Goal: Information Seeking & Learning: Check status

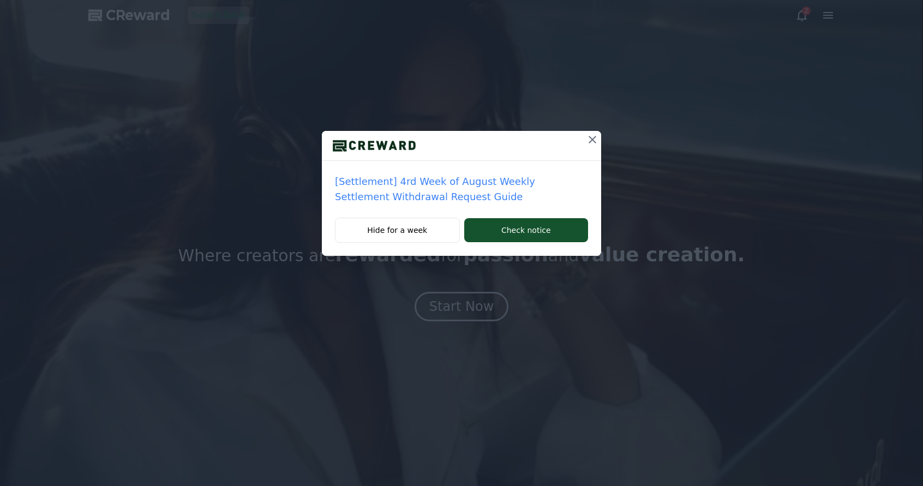
click at [592, 143] on icon at bounding box center [592, 139] width 13 height 13
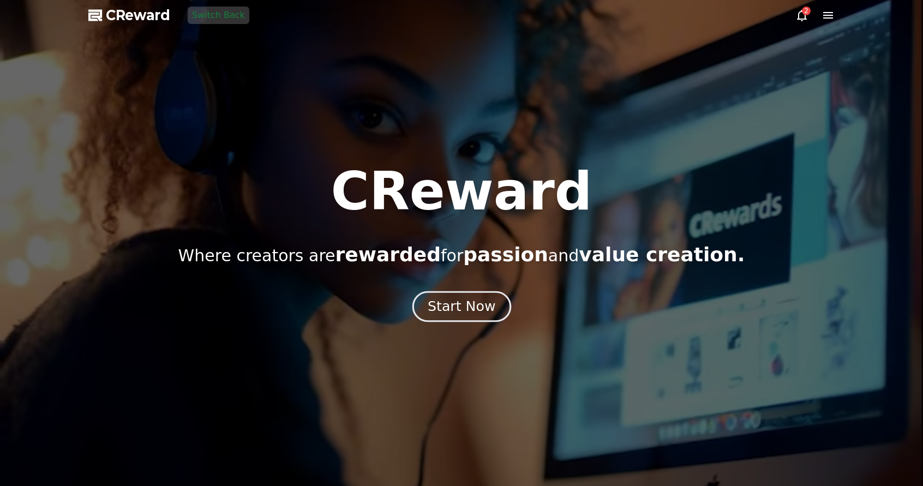
click at [469, 311] on div "Start Now" at bounding box center [461, 306] width 68 height 19
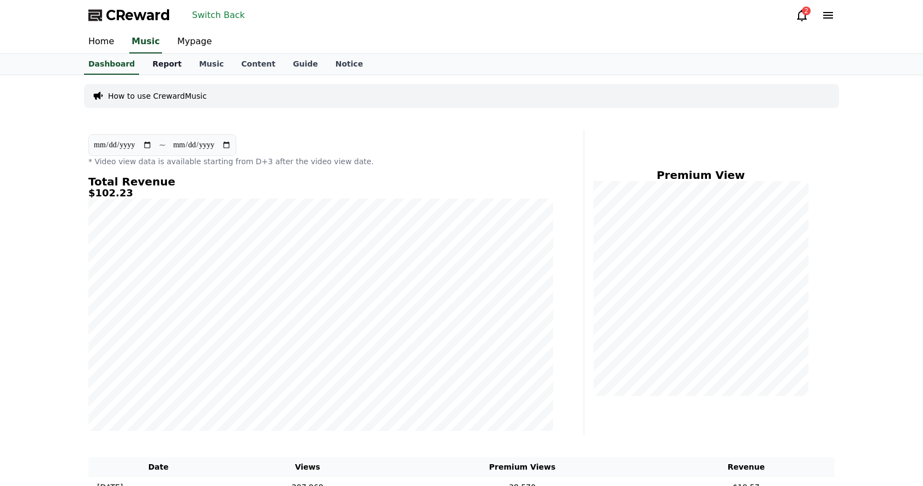
click at [153, 59] on link "Report" at bounding box center [166, 64] width 47 height 21
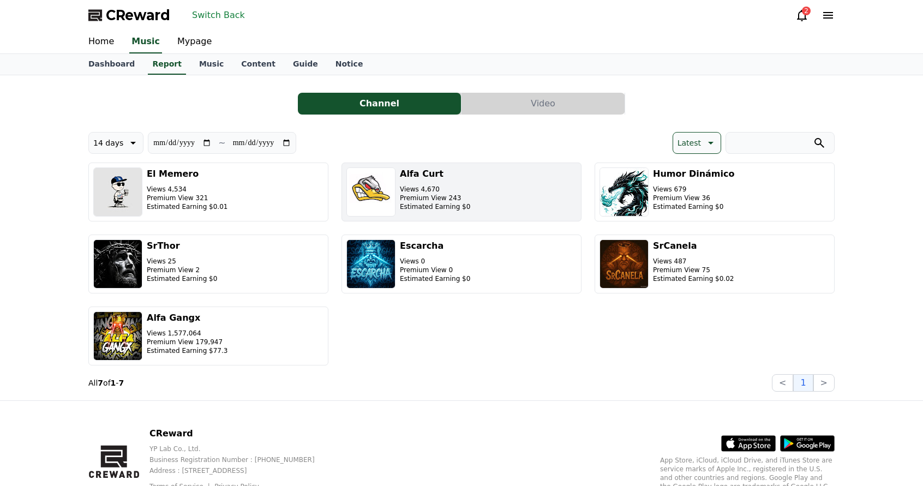
click at [408, 205] on p "Estimated Earning $0" at bounding box center [435, 206] width 70 height 9
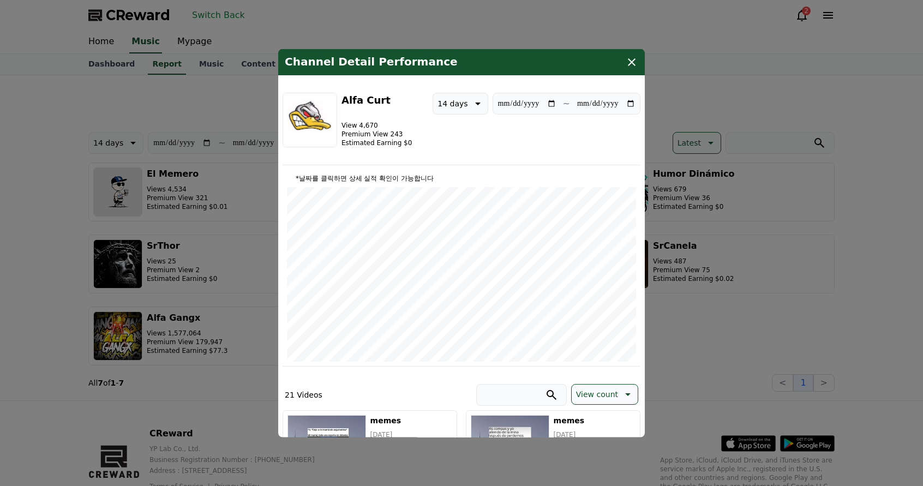
click at [631, 62] on icon "modal" at bounding box center [632, 62] width 8 height 8
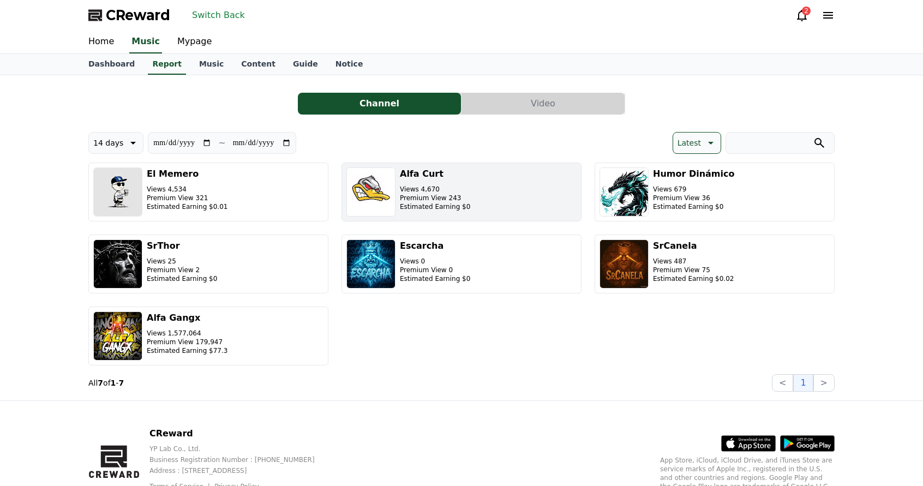
click at [441, 201] on p "Premium View 243" at bounding box center [435, 198] width 70 height 9
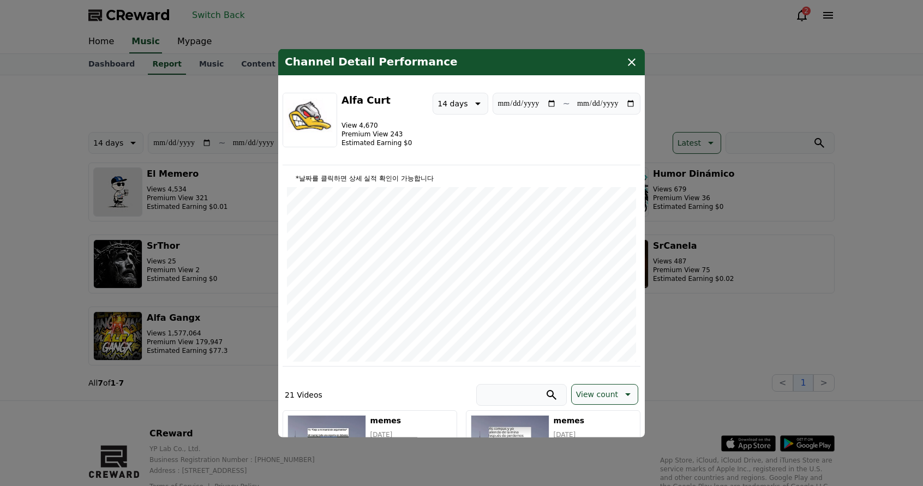
click at [635, 63] on icon "modal" at bounding box center [631, 61] width 13 height 13
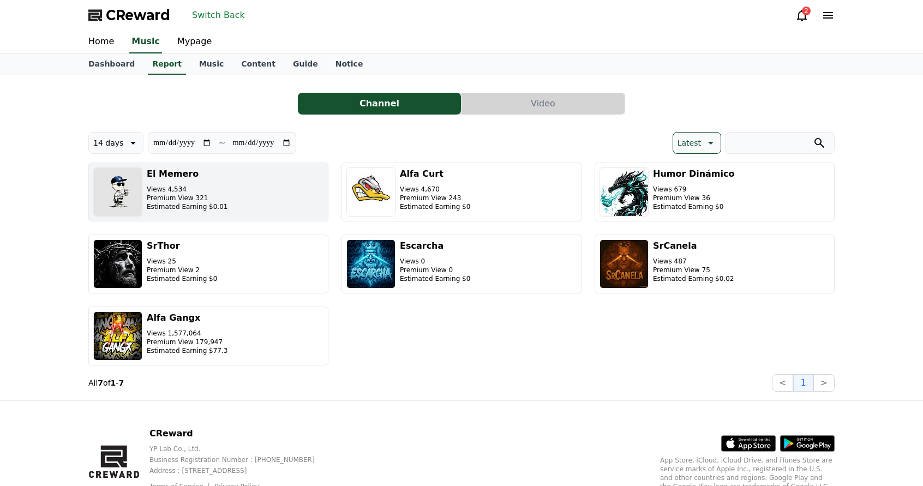
click at [251, 210] on button "El Memero Views 4,534 Premium View 321 Estimated Earning $0.01" at bounding box center [208, 191] width 240 height 59
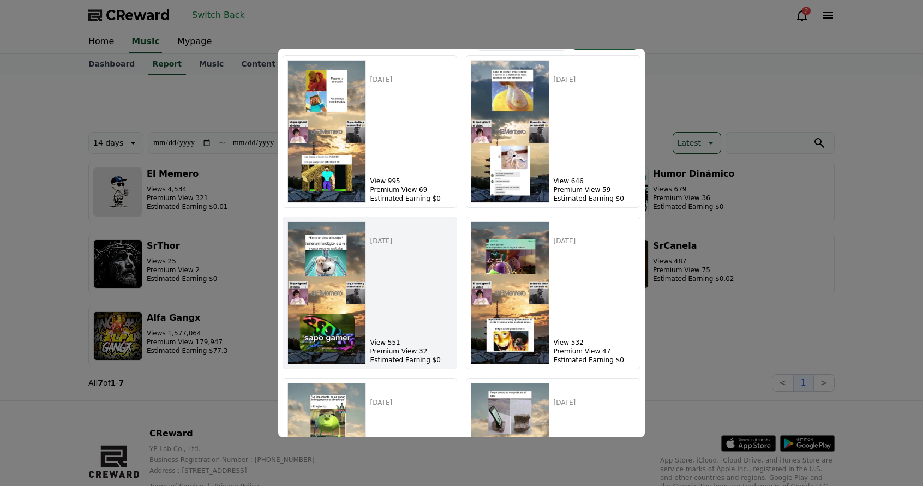
scroll to position [327, 0]
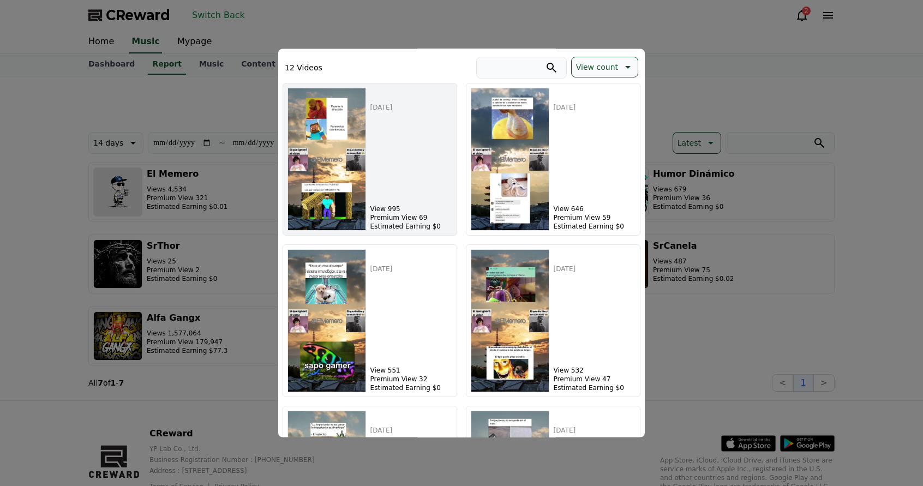
click at [341, 191] on img "modal" at bounding box center [326, 158] width 79 height 143
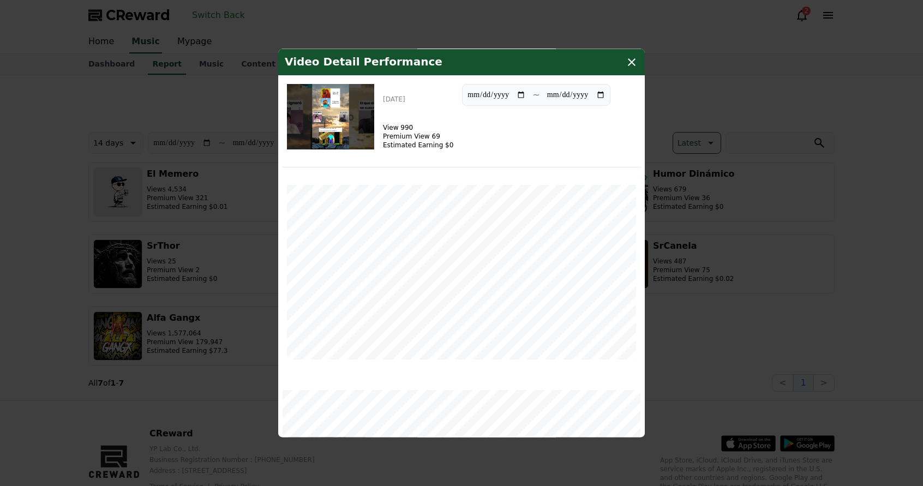
click at [328, 112] on img "modal" at bounding box center [330, 115] width 87 height 65
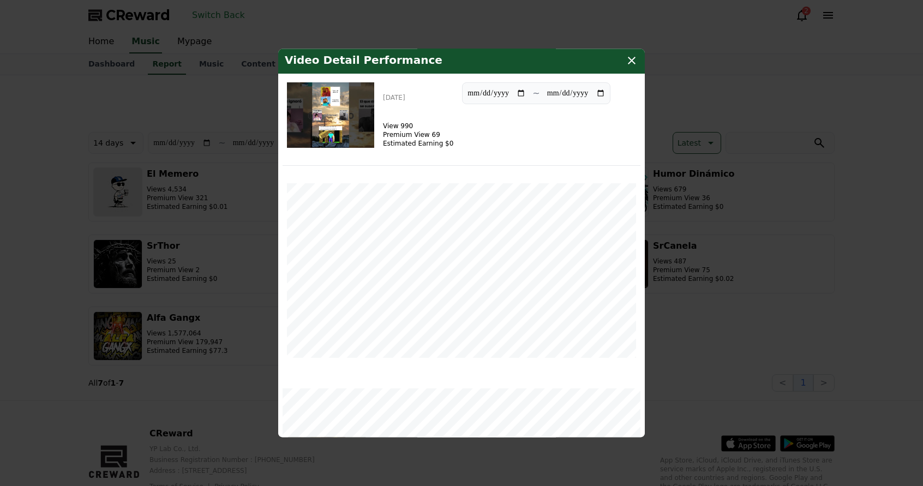
scroll to position [0, 0]
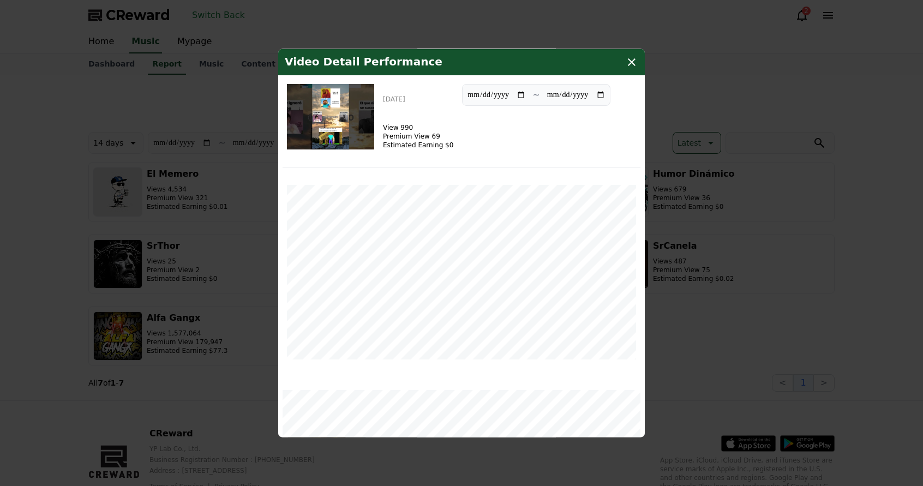
click at [347, 92] on img "modal" at bounding box center [330, 115] width 87 height 65
click at [250, 98] on button "close modal" at bounding box center [461, 243] width 923 height 486
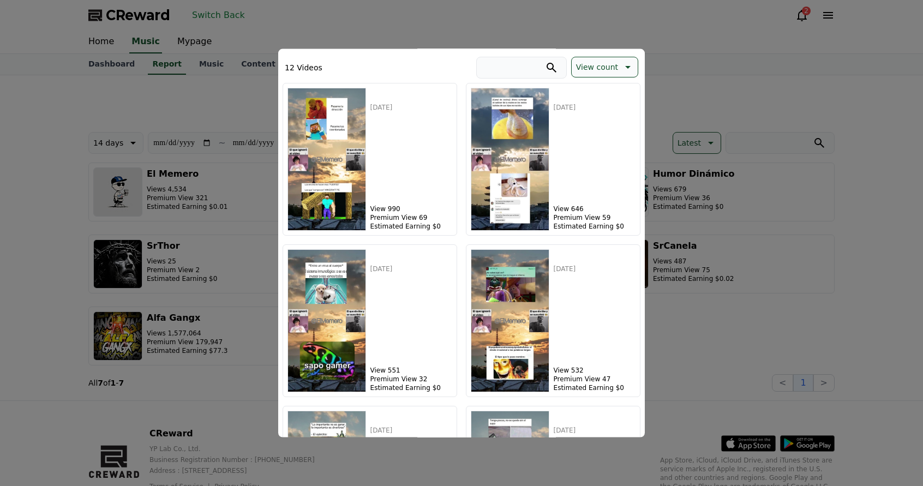
click at [678, 72] on button "close modal" at bounding box center [461, 243] width 923 height 486
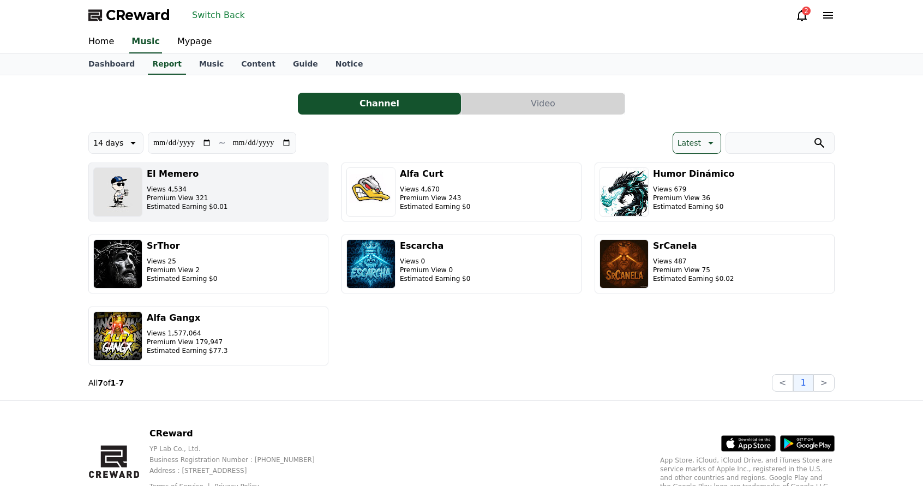
click at [258, 206] on button "El Memero Views 4,534 Premium View 321 Estimated Earning $0.01" at bounding box center [208, 191] width 240 height 59
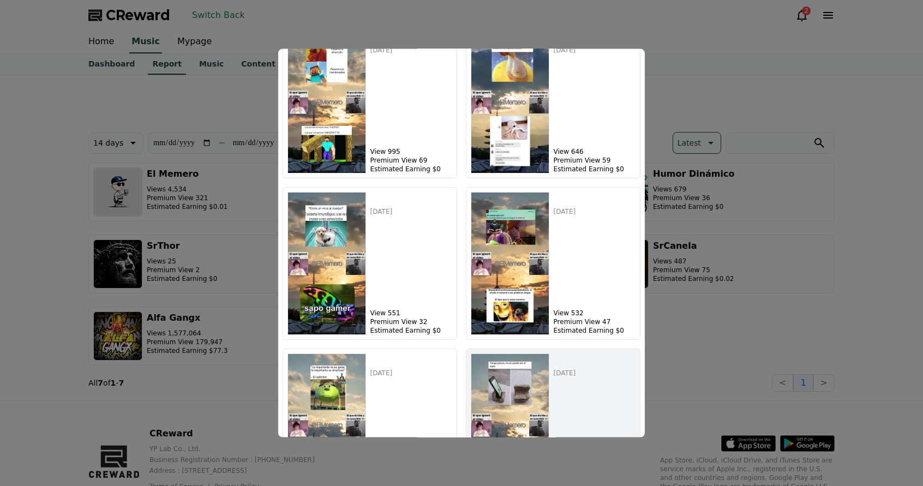
scroll to position [545, 0]
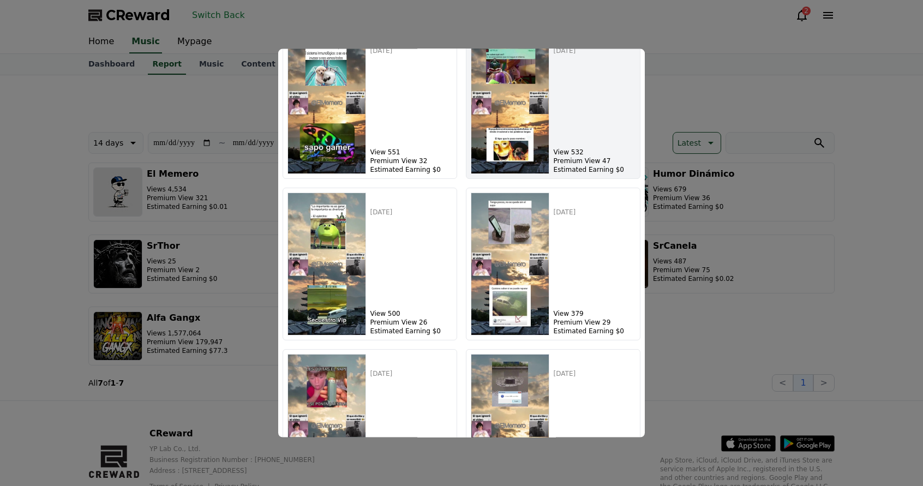
click at [504, 172] on img "modal" at bounding box center [510, 102] width 79 height 143
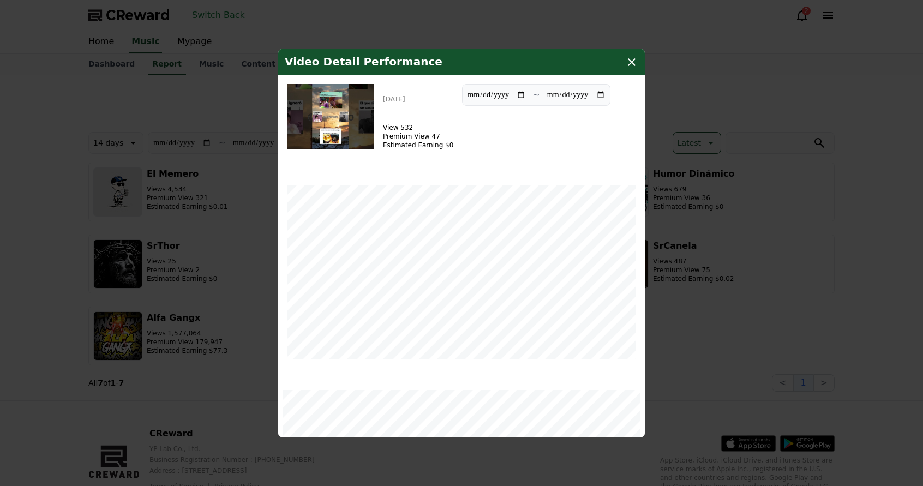
click at [343, 123] on img "modal" at bounding box center [330, 115] width 87 height 65
click at [788, 269] on button "close modal" at bounding box center [461, 243] width 923 height 486
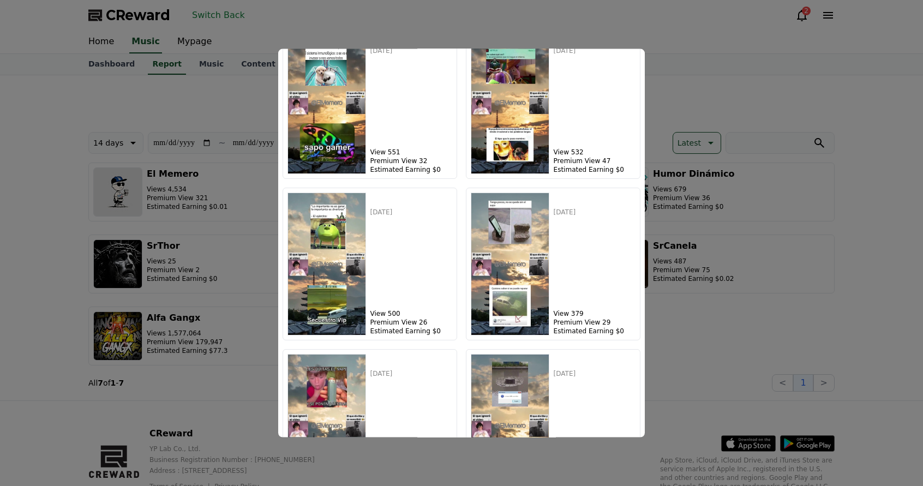
click at [749, 318] on button "close modal" at bounding box center [461, 243] width 923 height 486
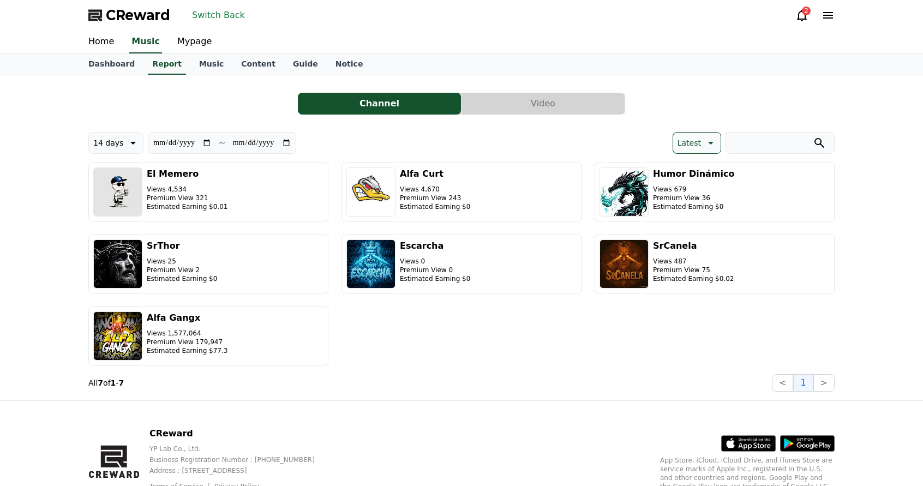
click at [173, 116] on div "**********" at bounding box center [461, 238] width 746 height 308
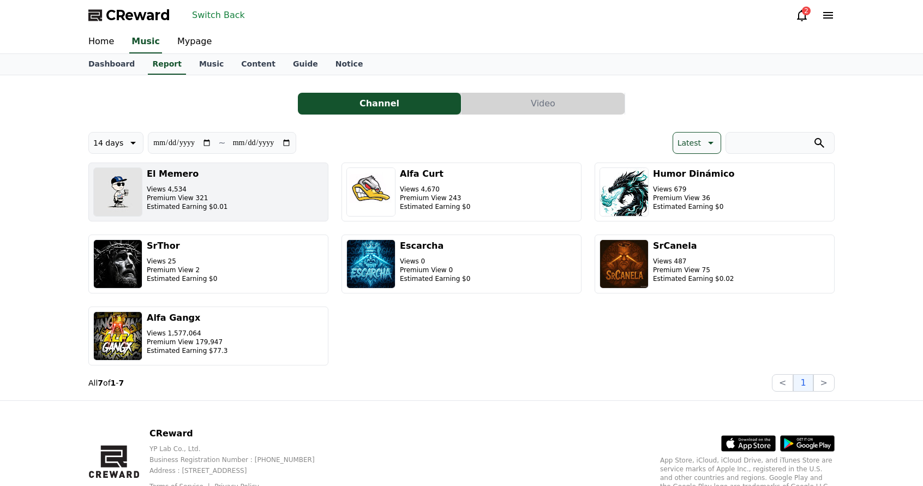
click at [195, 181] on div "El Memero Views 4,534 Premium View 321 Estimated Earning $0.01" at bounding box center [187, 191] width 81 height 49
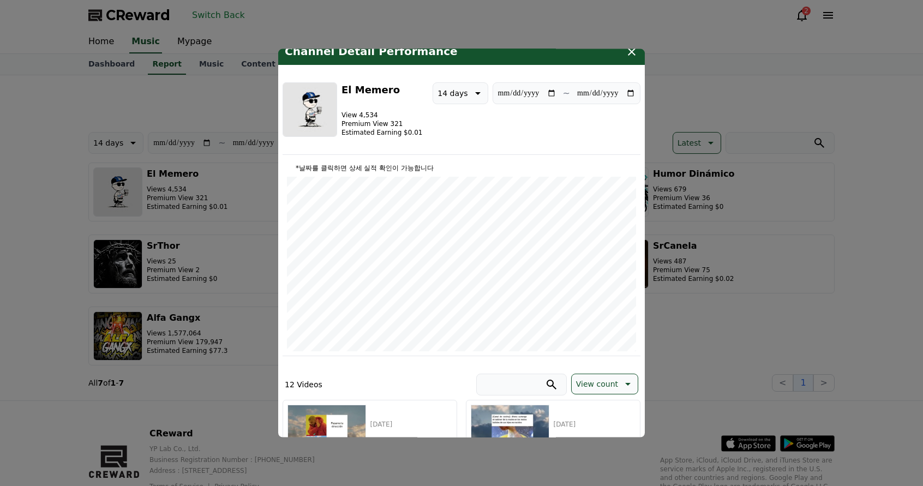
scroll to position [0, 0]
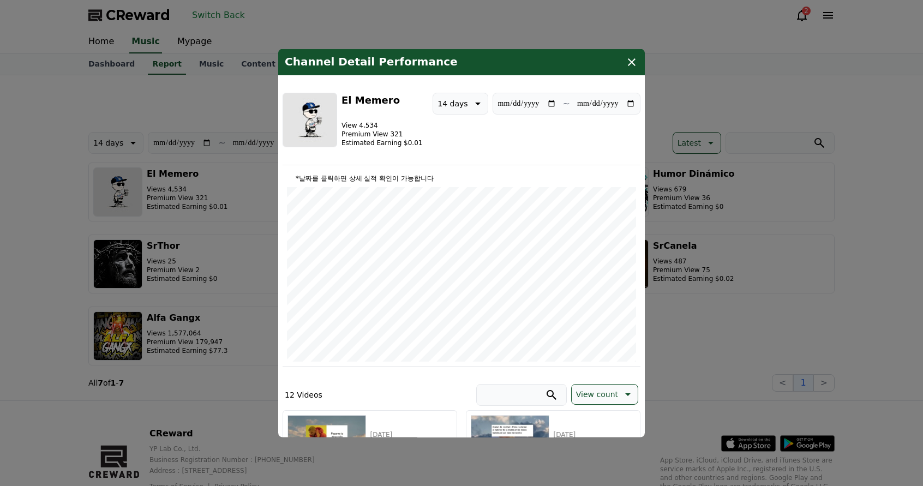
click at [194, 82] on button "close modal" at bounding box center [461, 243] width 923 height 486
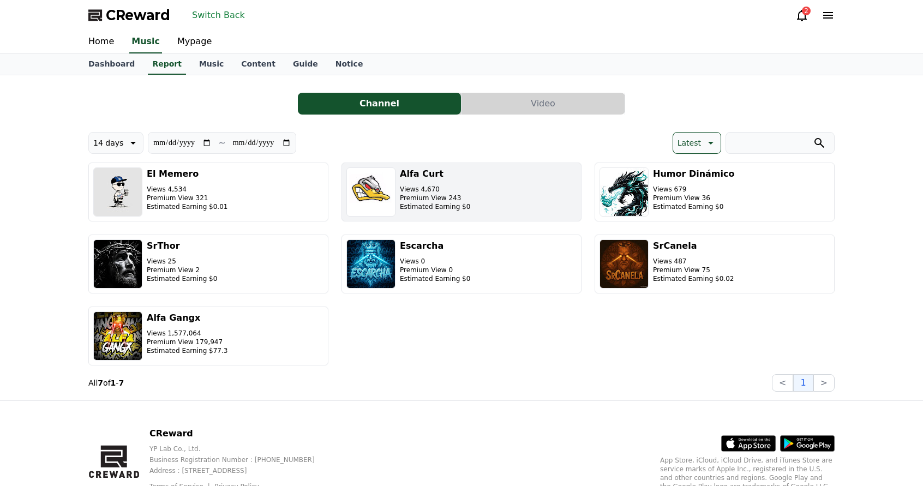
click at [448, 189] on p "Views 4,670" at bounding box center [435, 189] width 70 height 9
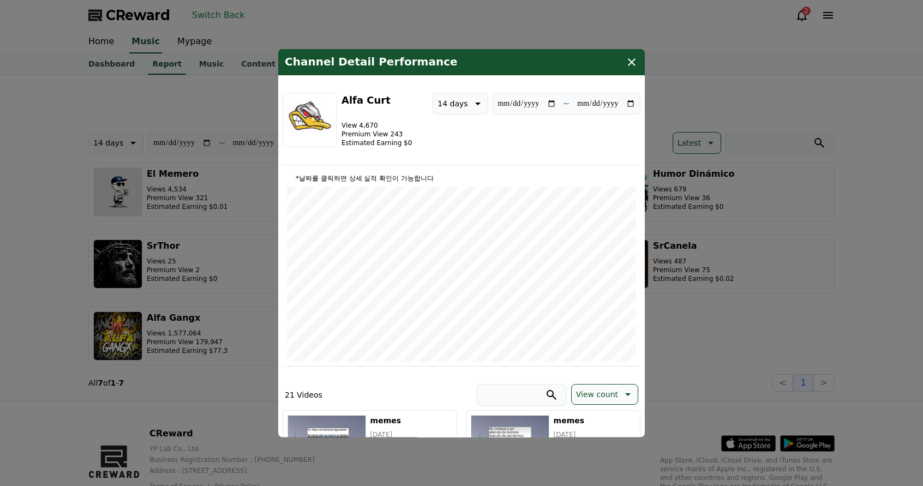
click at [636, 56] on icon "modal" at bounding box center [631, 61] width 13 height 13
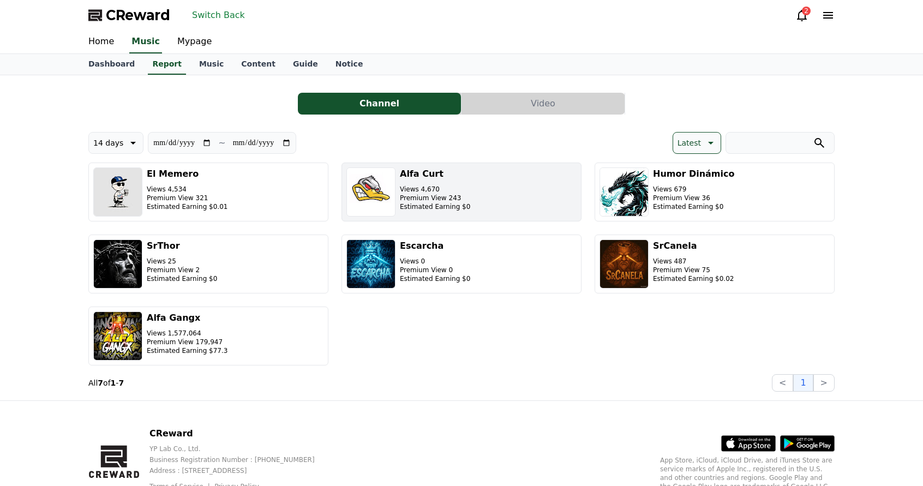
click at [516, 200] on button "Alfa [PERSON_NAME] Views 4,670 Premium View 243 Estimated Earning $0" at bounding box center [461, 191] width 240 height 59
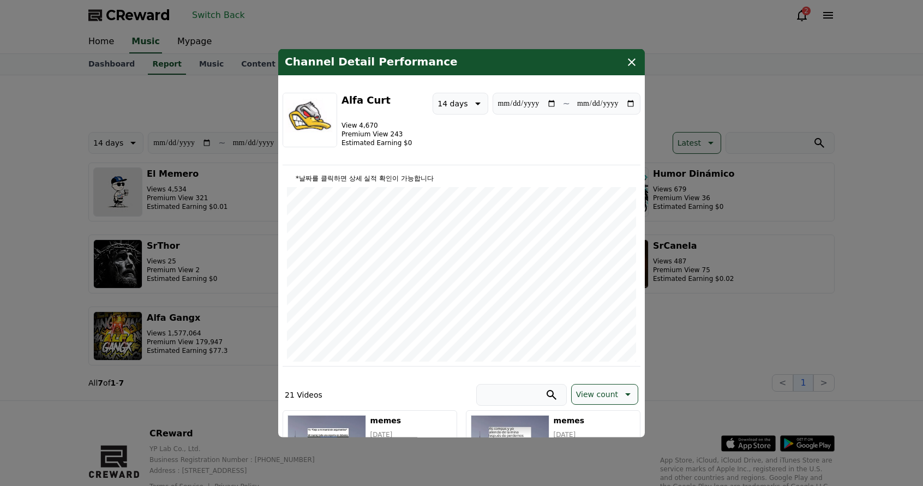
click at [630, 62] on icon "modal" at bounding box center [631, 61] width 13 height 13
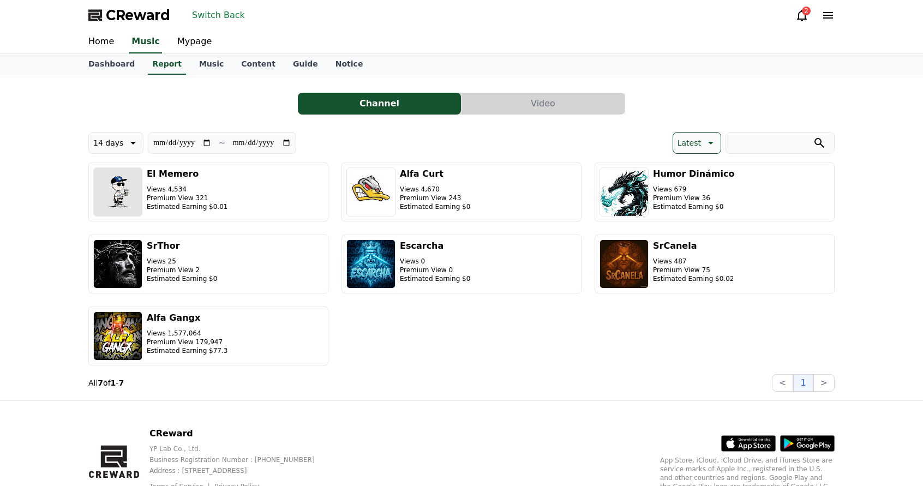
click at [219, 16] on button "Switch Back" at bounding box center [219, 15] width 62 height 17
